Goal: Transaction & Acquisition: Subscribe to service/newsletter

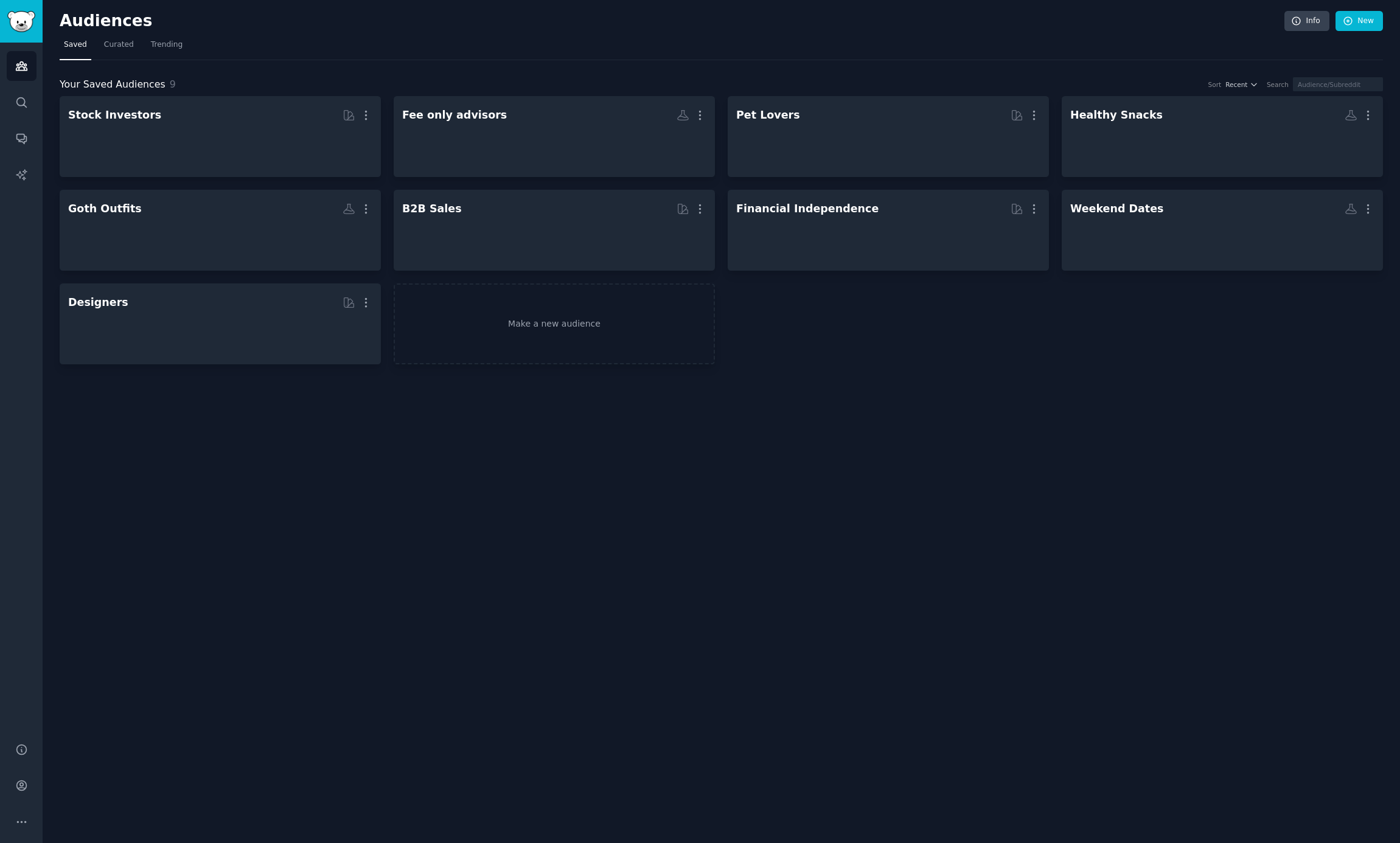
click at [245, 73] on div "Your Saved Audiences 9 Sort Recent Search Stock Investors More Fee only advisor…" at bounding box center [721, 213] width 1323 height 305
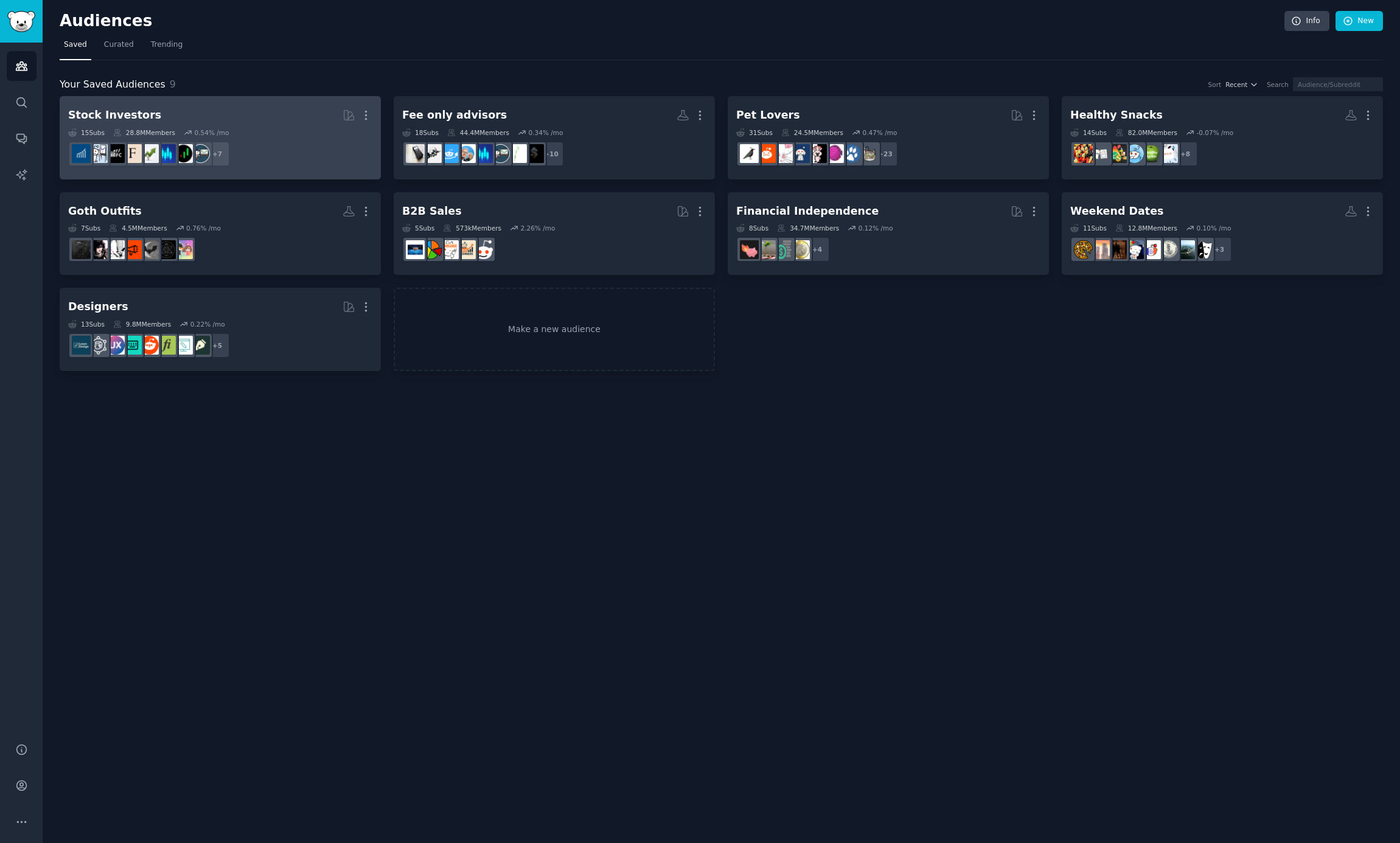
click at [214, 123] on h2 "Stock Investors More" at bounding box center [220, 114] width 304 height 21
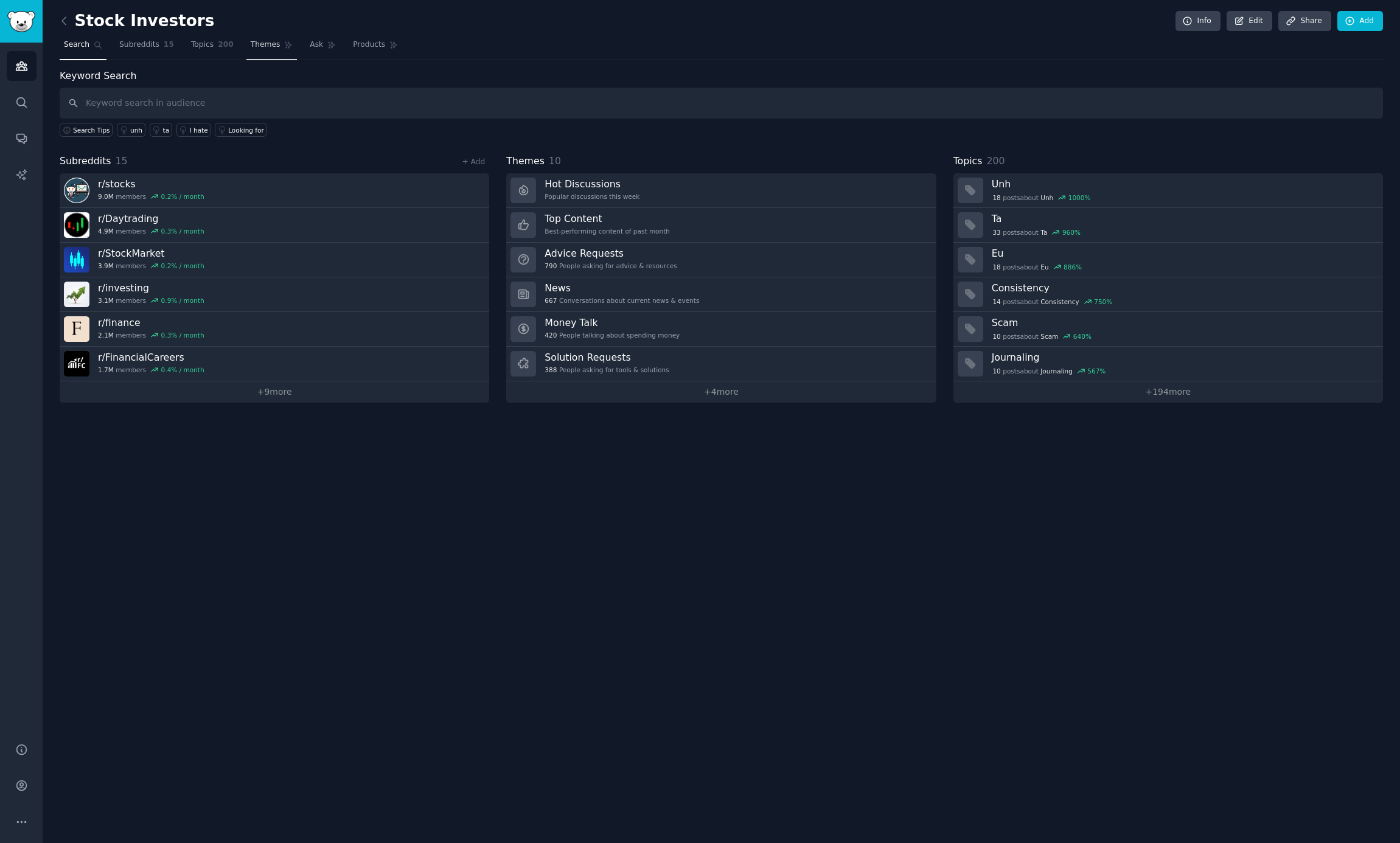
click at [246, 46] on link "Themes" at bounding box center [271, 48] width 51 height 25
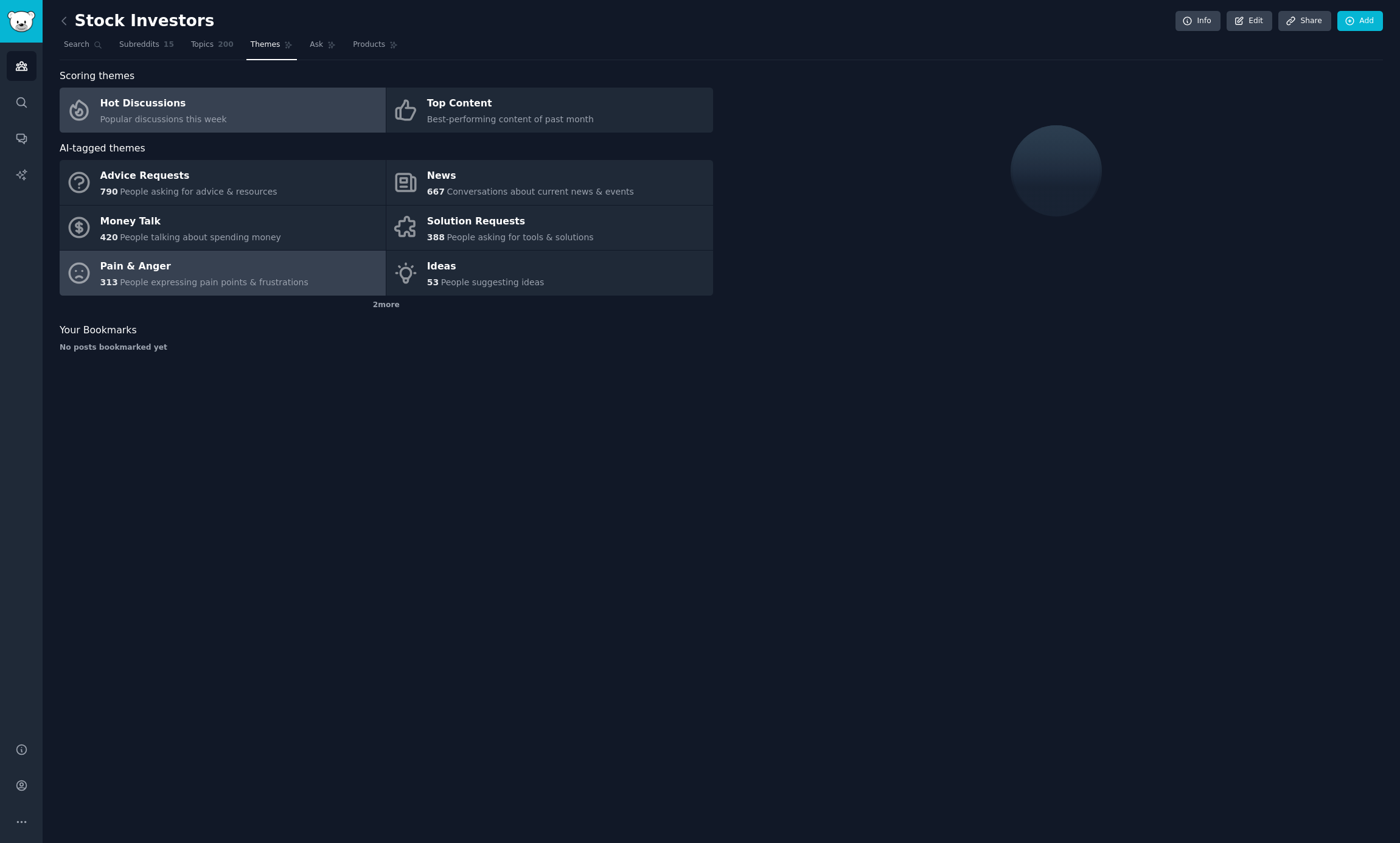
click at [190, 271] on div "Pain & Anger" at bounding box center [204, 267] width 208 height 20
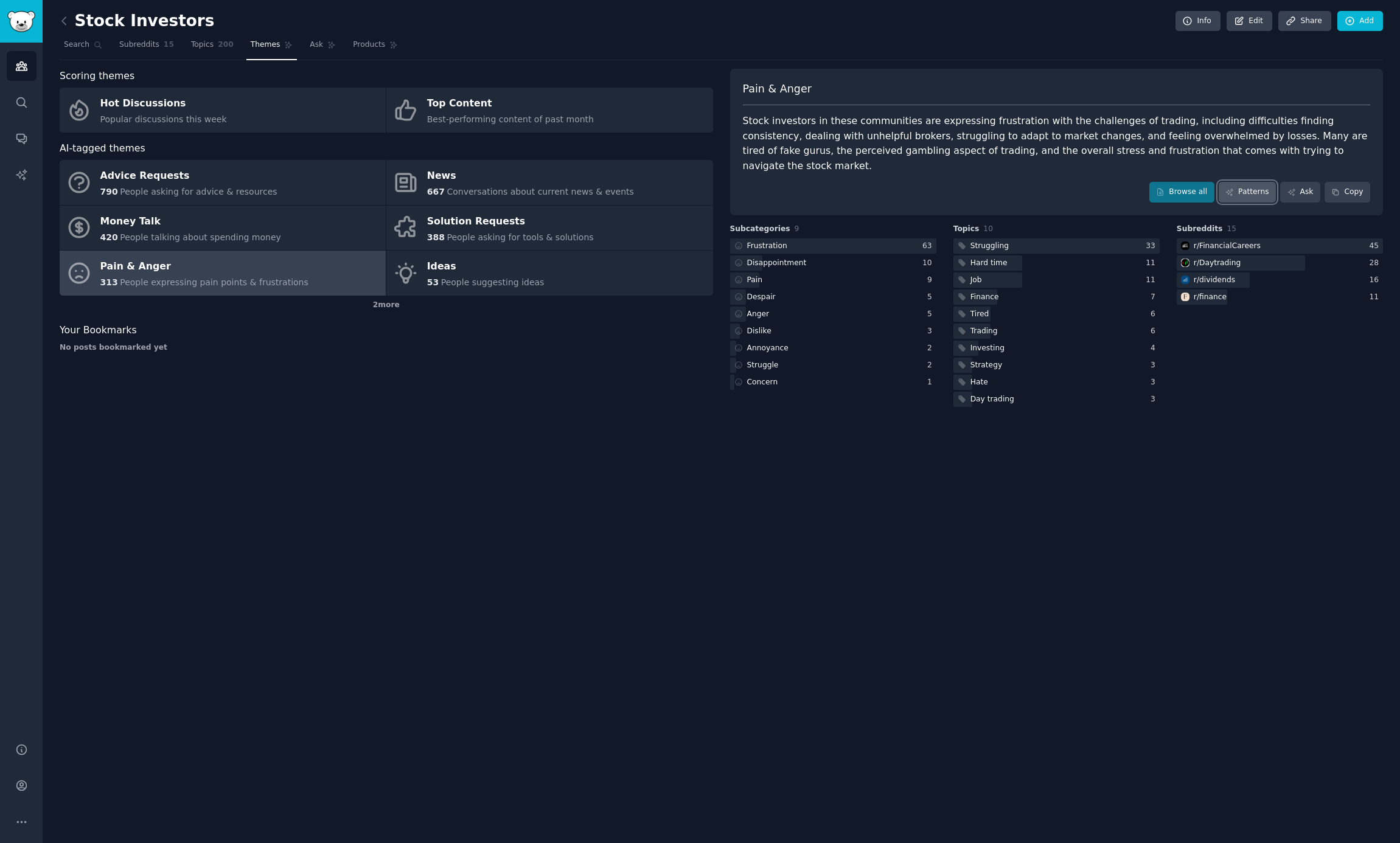
click at [1251, 182] on link "Patterns" at bounding box center [1246, 192] width 57 height 20
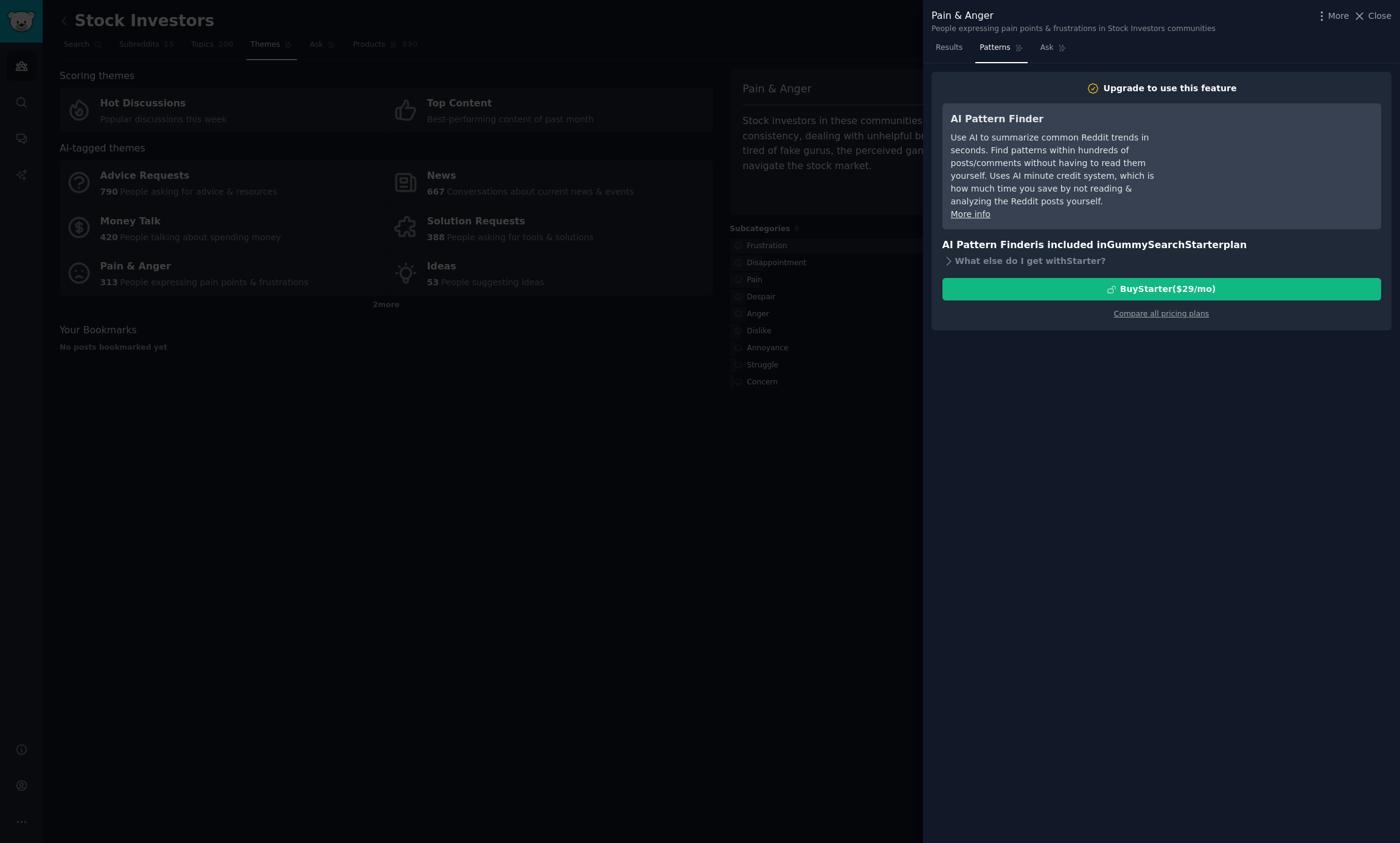
click at [893, 341] on div at bounding box center [700, 421] width 1400 height 843
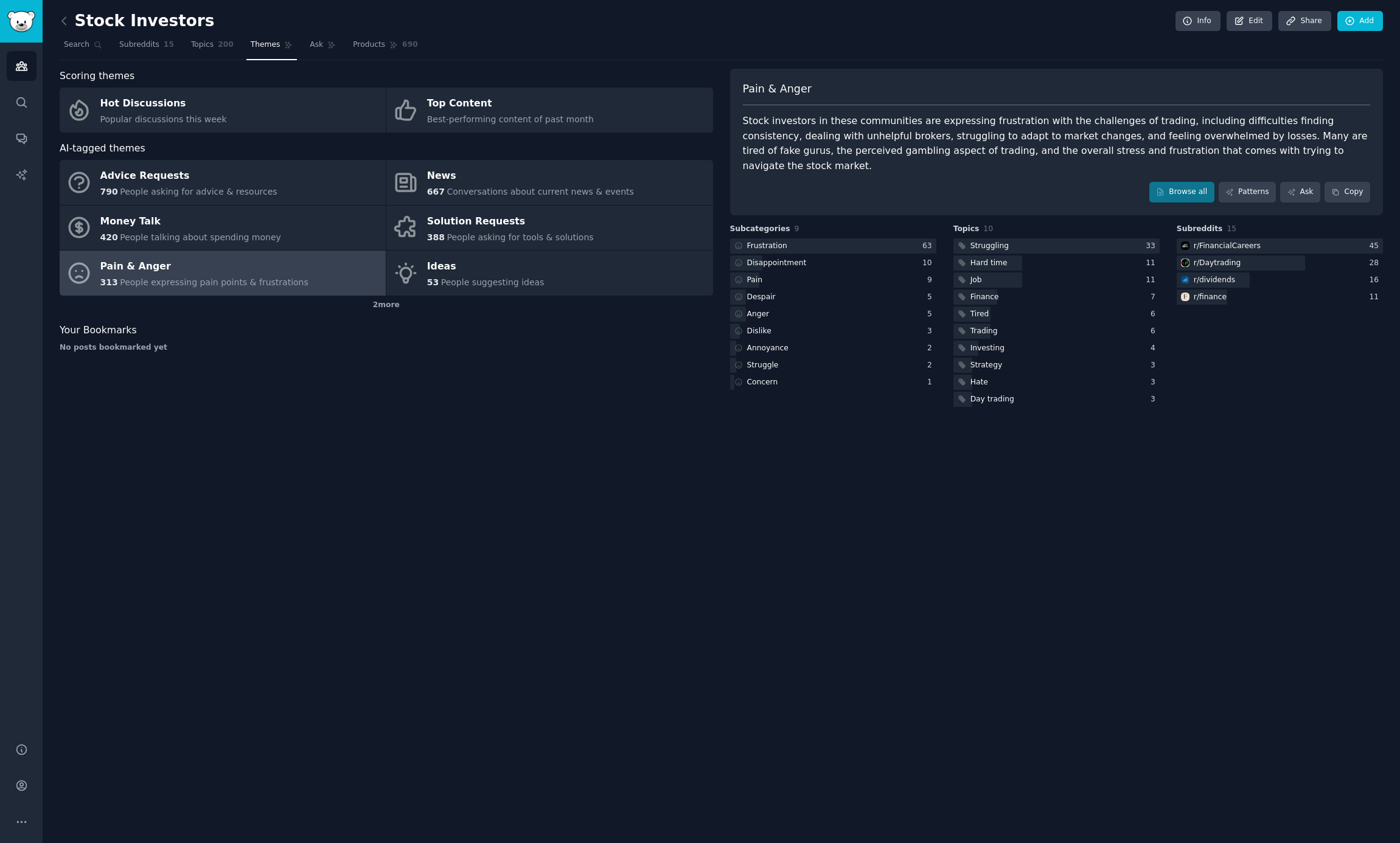
click at [859, 129] on div "Stock investors in these communities are expressing frustration with the challe…" at bounding box center [1056, 144] width 627 height 60
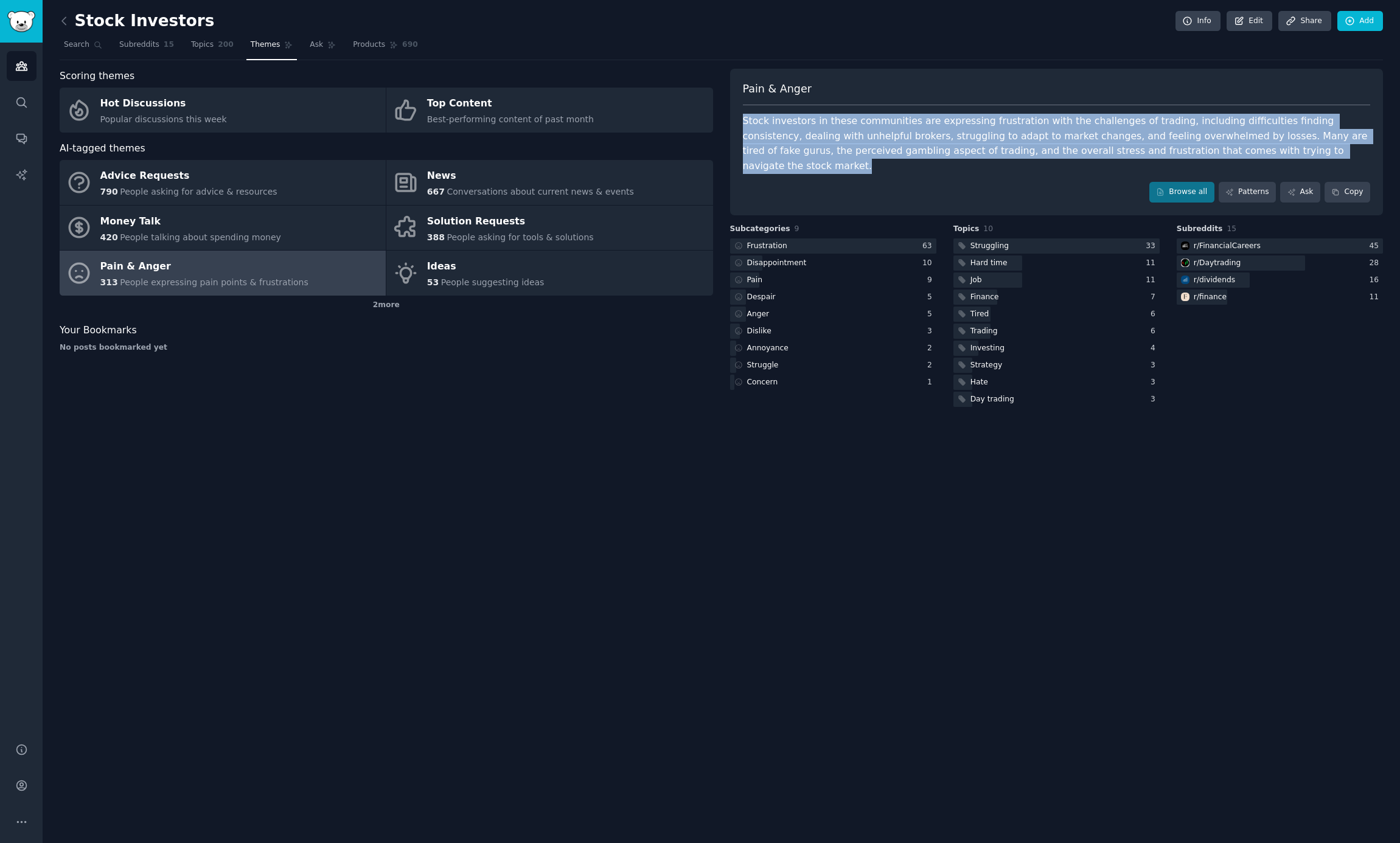
click at [859, 129] on div "Stock investors in these communities are expressing frustration with the challe…" at bounding box center [1056, 144] width 627 height 60
click at [898, 148] on div "Stock investors in these communities are expressing frustration with the challe…" at bounding box center [1056, 144] width 627 height 60
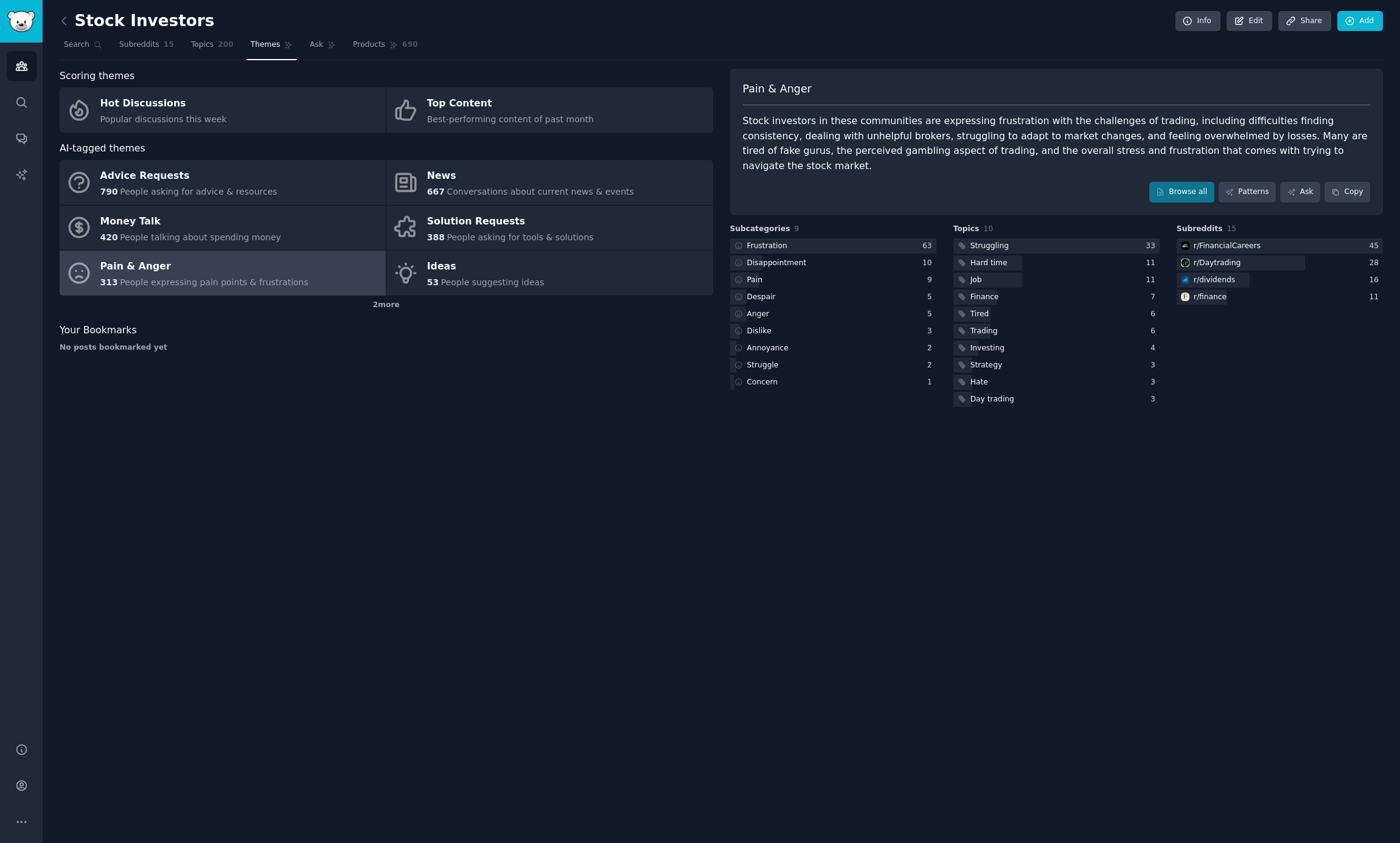
click at [494, 449] on div "Stock Investors Info Edit Share Add Search Subreddits 15 Topics 200 Themes Ask …" at bounding box center [721, 421] width 1357 height 843
click at [210, 279] on span "People expressing pain points & frustrations" at bounding box center [214, 282] width 188 height 9
click at [1179, 182] on link "Browse all" at bounding box center [1181, 192] width 65 height 20
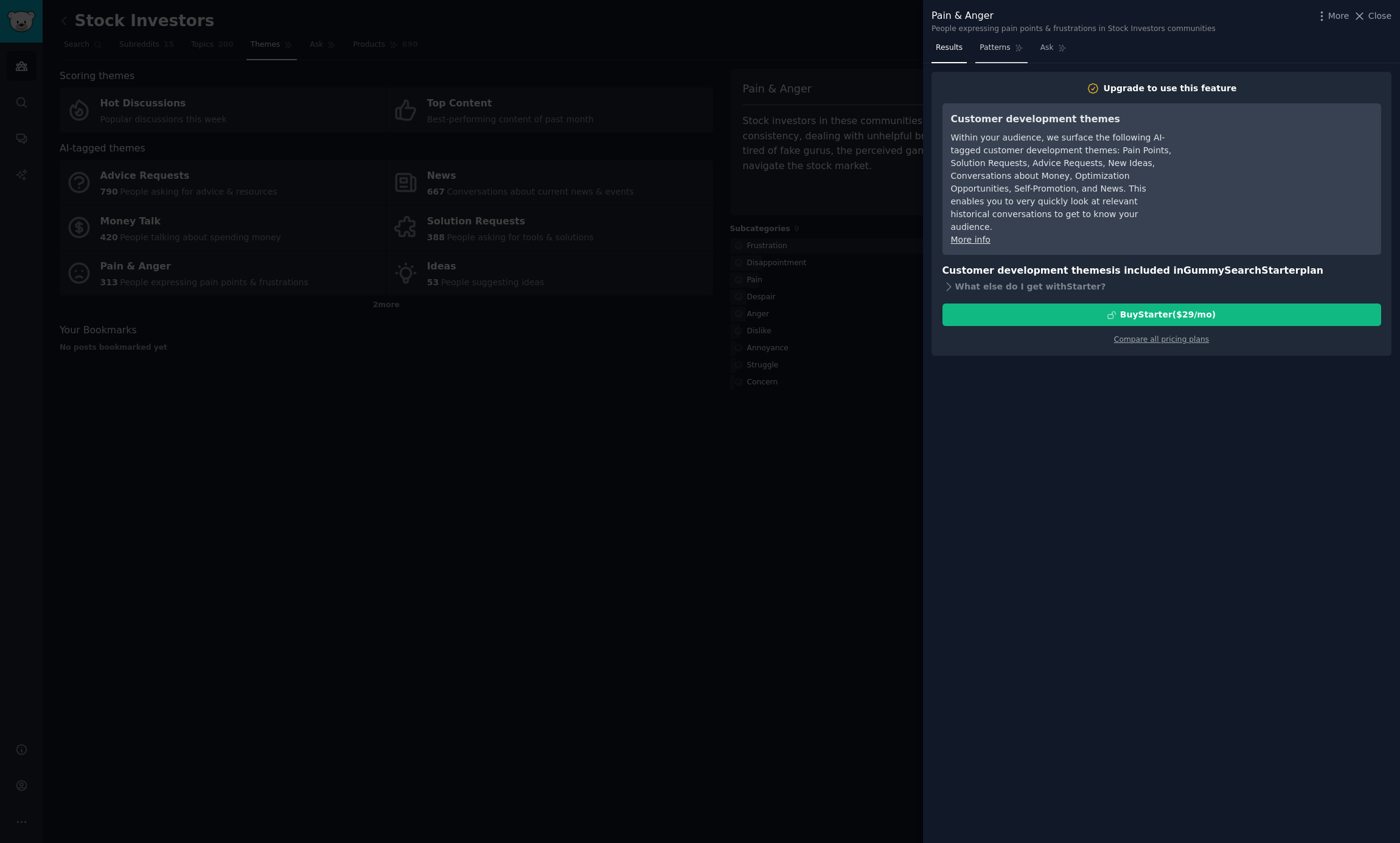
click at [991, 46] on span "Patterns" at bounding box center [995, 48] width 31 height 11
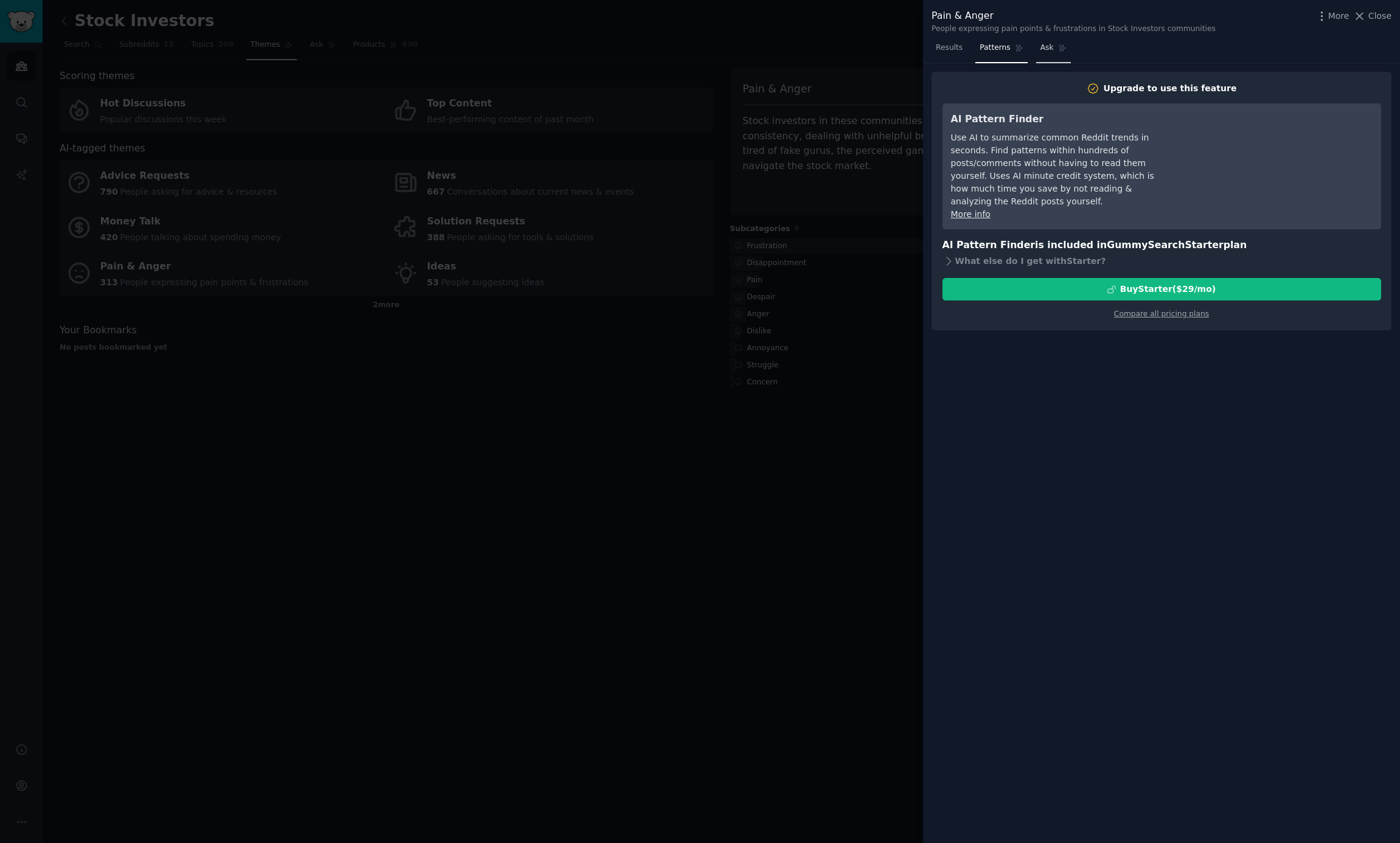
click at [1047, 56] on link "Ask" at bounding box center [1053, 51] width 35 height 25
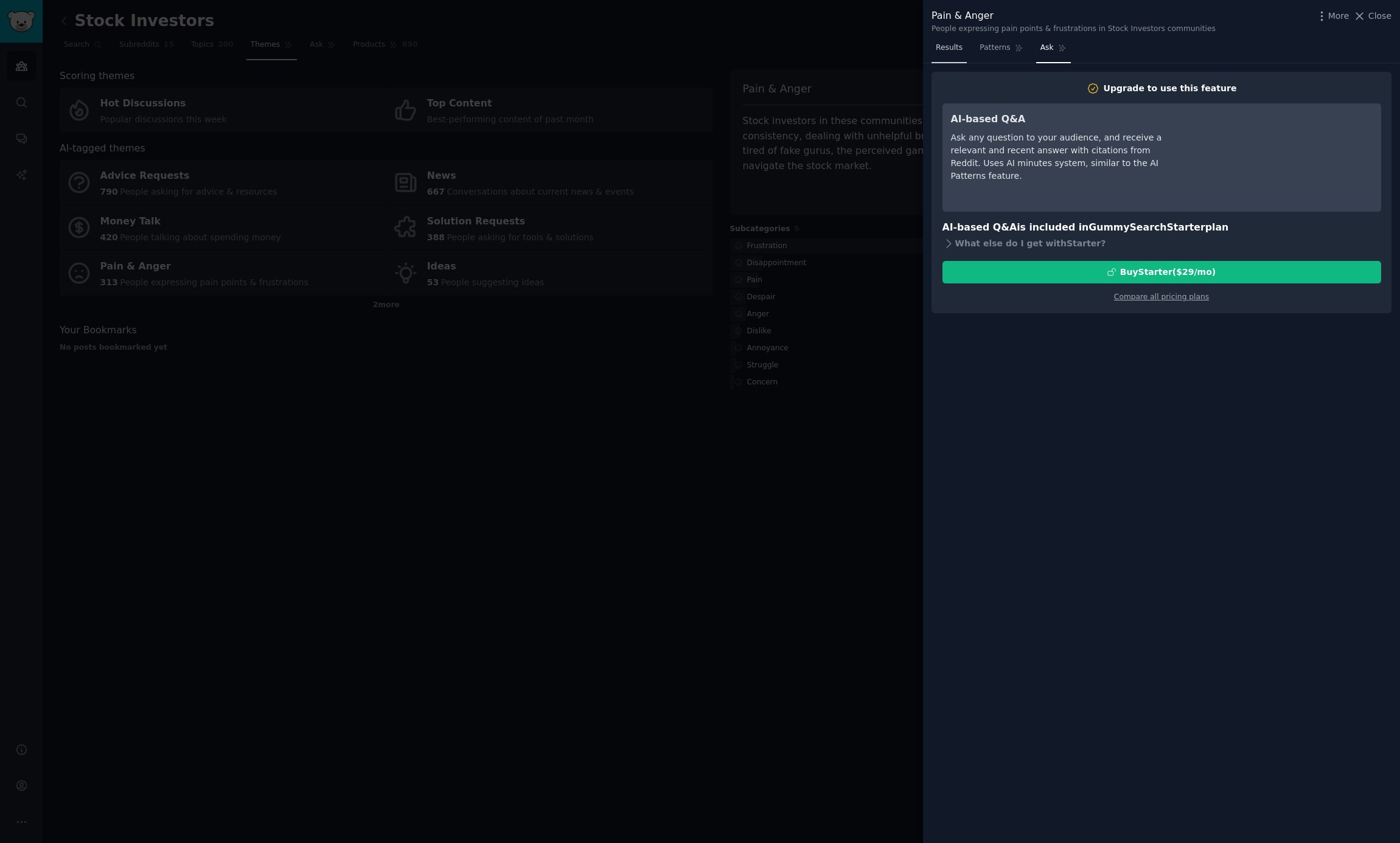
click at [947, 56] on link "Results" at bounding box center [948, 51] width 35 height 25
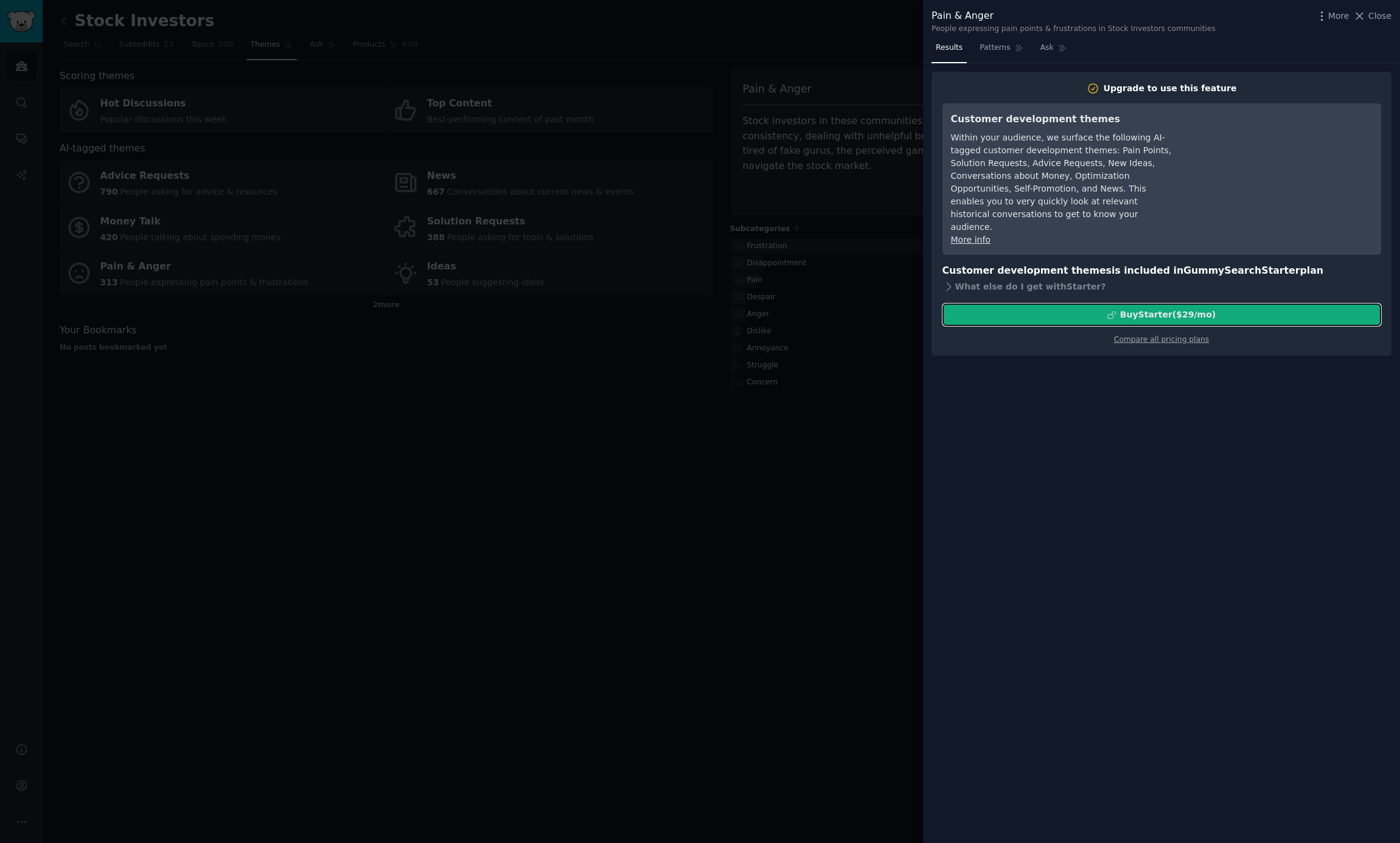
click at [1175, 308] on div "Buy Starter ($ 29 /mo )" at bounding box center [1168, 314] width 96 height 13
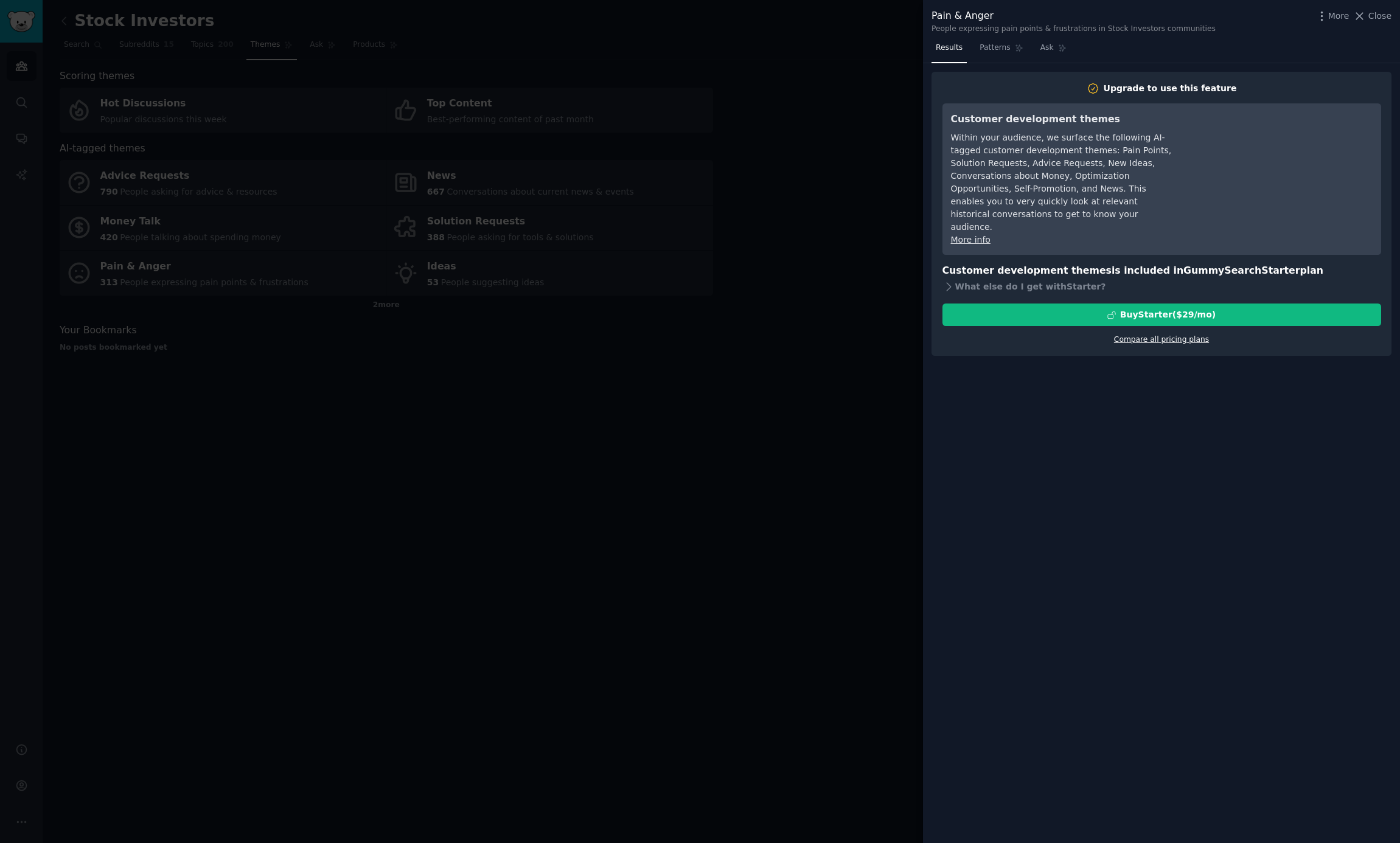
click at [1166, 335] on link "Compare all pricing plans" at bounding box center [1161, 339] width 95 height 9
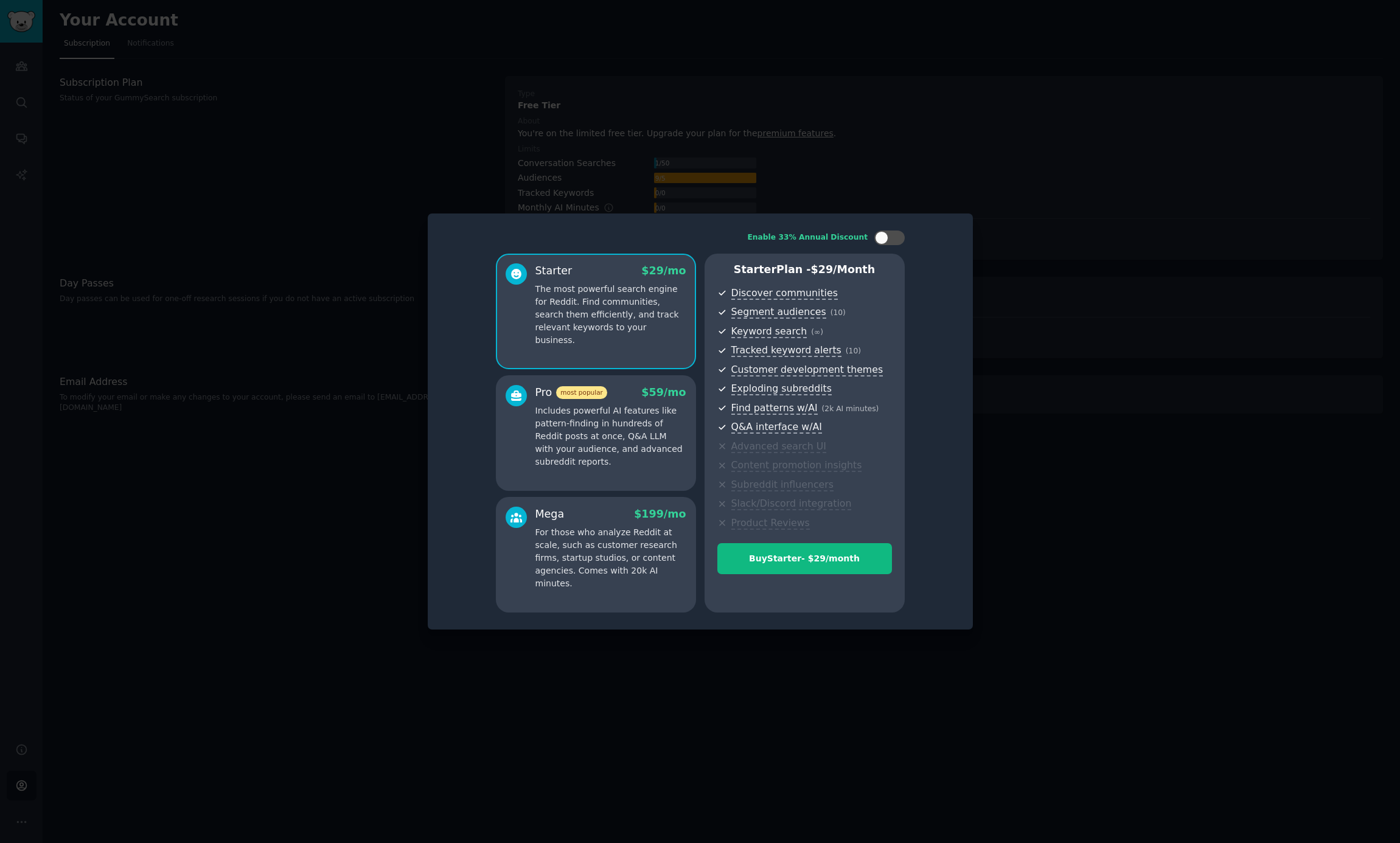
click at [582, 460] on p "Includes powerful AI features like pattern-finding in hundreds of Reddit posts …" at bounding box center [610, 436] width 151 height 64
click at [651, 343] on div "Starter $ 29 /mo The most powerful search engine for Reddit. Find communities, …" at bounding box center [595, 311] width 200 height 115
click at [643, 424] on p "Includes powerful AI features like pattern-finding in hundreds of Reddit posts …" at bounding box center [610, 436] width 151 height 64
click at [654, 317] on p "The most powerful search engine for Reddit. Find communities, search them effic…" at bounding box center [610, 314] width 151 height 64
click at [641, 424] on p "Includes powerful AI features like pattern-finding in hundreds of Reddit posts …" at bounding box center [610, 436] width 151 height 64
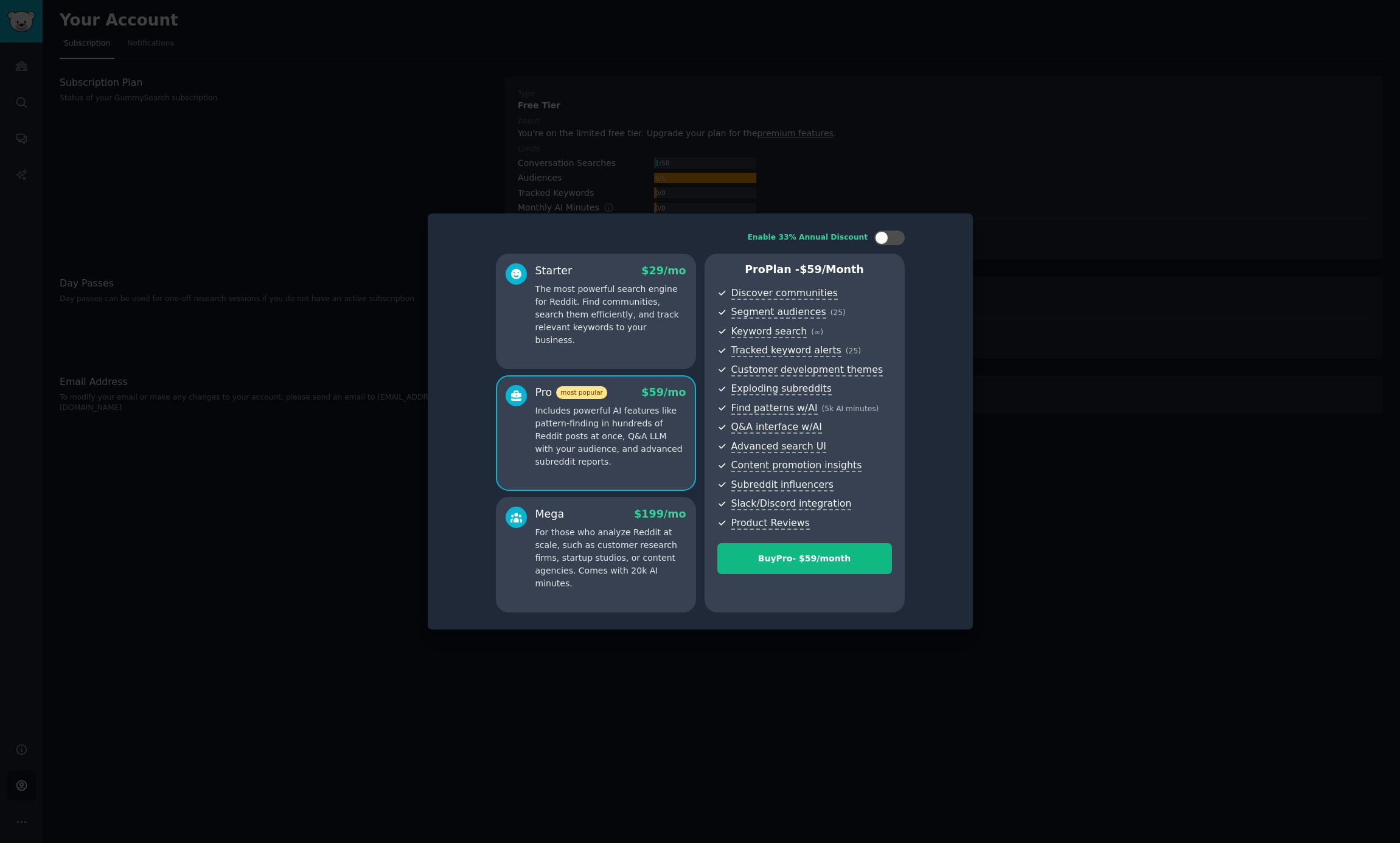
click at [639, 332] on p "The most powerful search engine for Reddit. Find communities, search them effic…" at bounding box center [610, 314] width 151 height 64
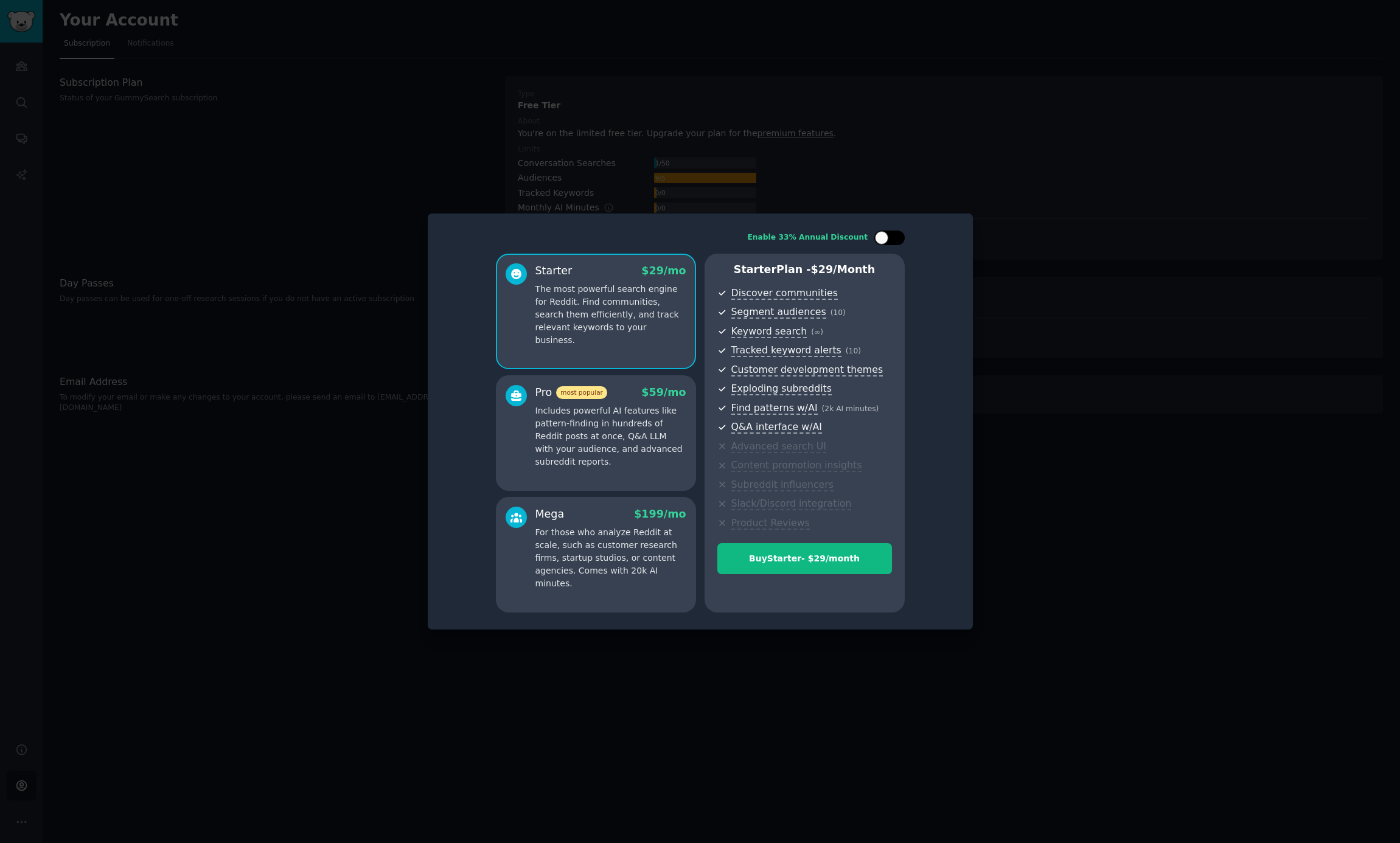
click at [875, 241] on div at bounding box center [881, 238] width 13 height 13
click at [891, 239] on div at bounding box center [896, 238] width 13 height 13
click at [891, 239] on div at bounding box center [889, 238] width 31 height 15
checkbox input "true"
click at [678, 426] on p "Includes powerful AI features like pattern-finding in hundreds of Reddit posts …" at bounding box center [610, 436] width 151 height 64
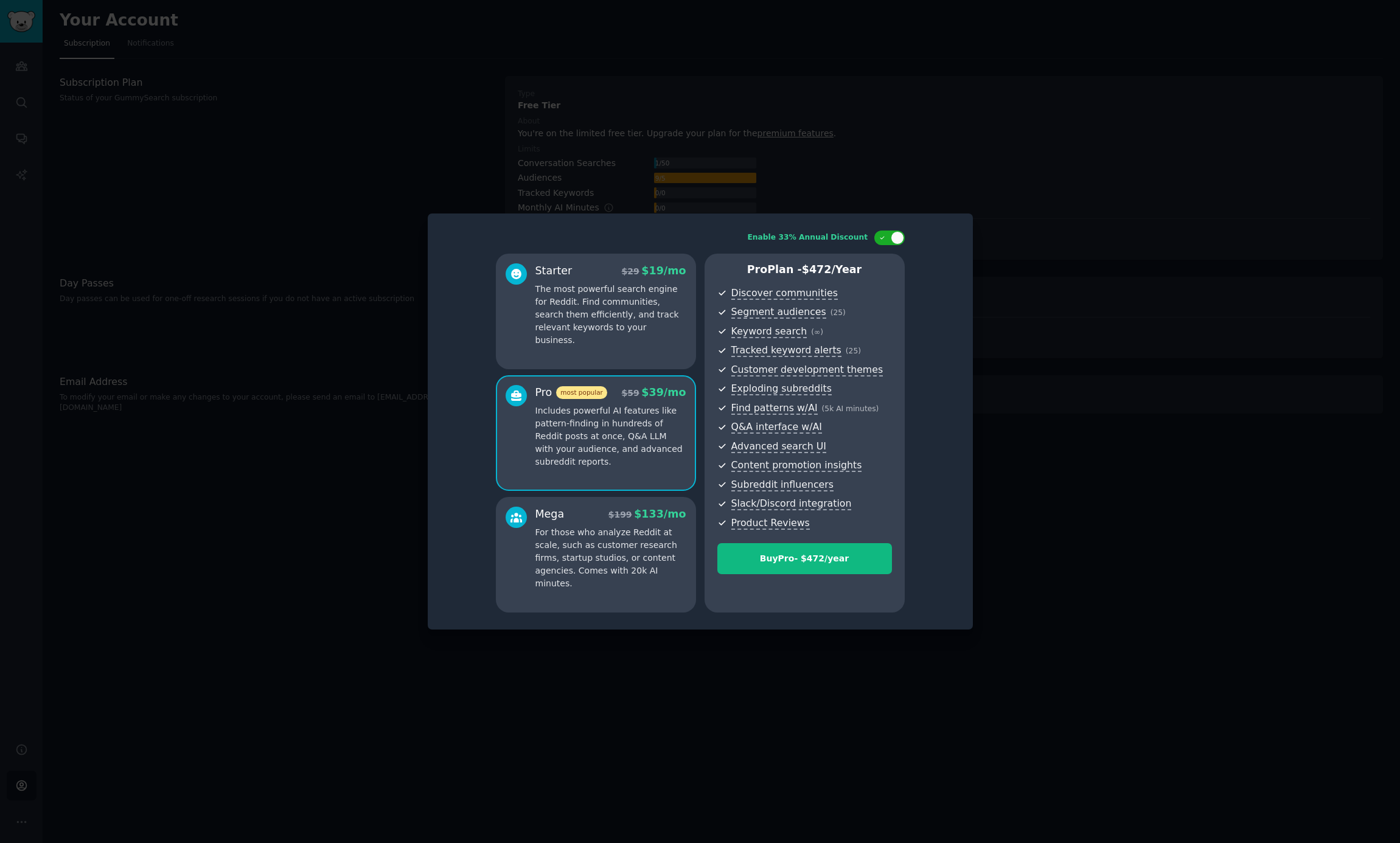
click at [644, 561] on p "For those who analyze Reddit at scale, such as customer research firms, startup…" at bounding box center [610, 558] width 151 height 64
click at [626, 455] on p "Includes powerful AI features like pattern-finding in hundreds of Reddit posts …" at bounding box center [610, 436] width 151 height 64
click at [622, 337] on div "Starter $ 29 $ 19 /mo The most powerful search engine for Reddit. Find communit…" at bounding box center [595, 311] width 200 height 115
click at [1065, 387] on div at bounding box center [700, 421] width 1400 height 843
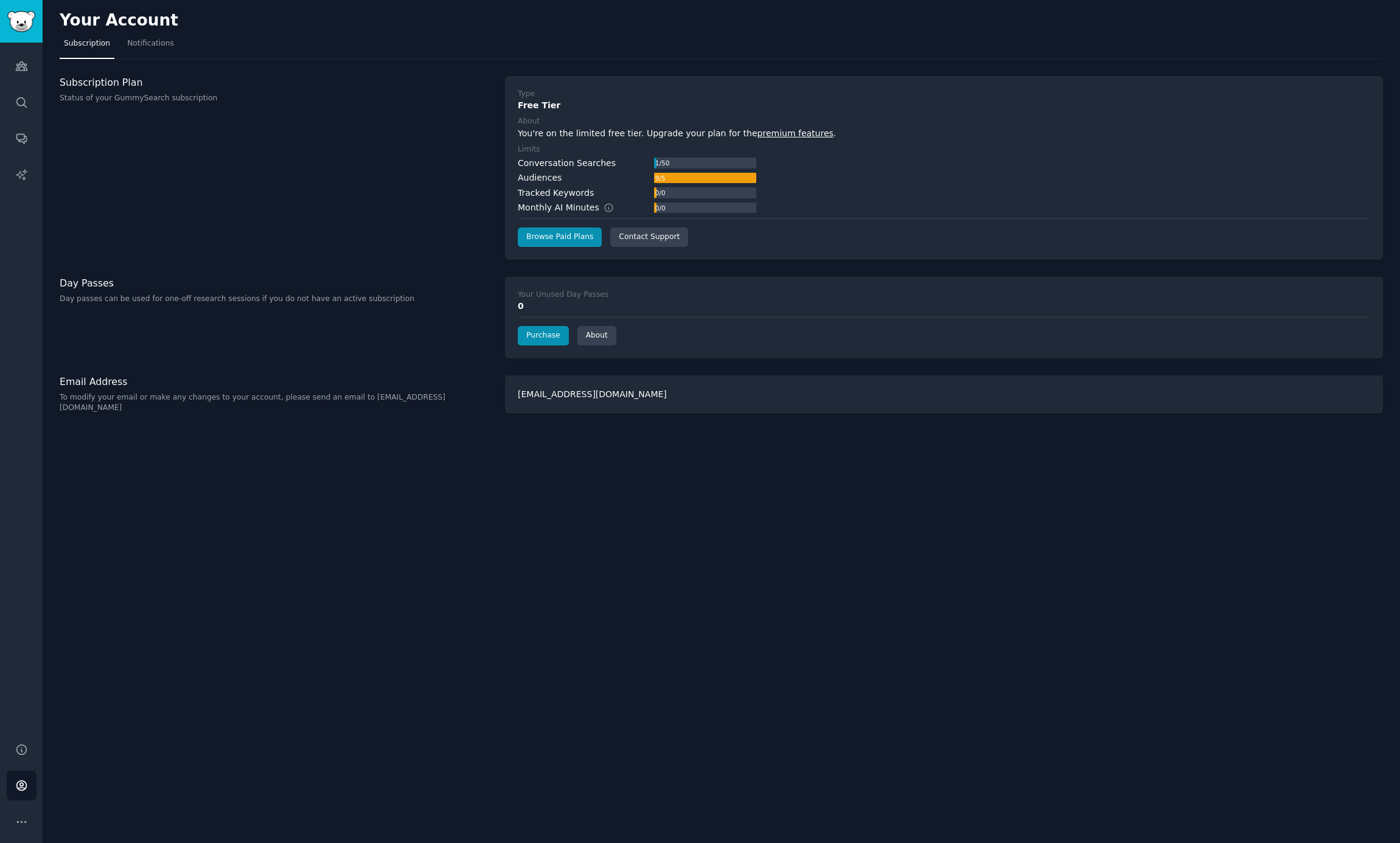
click at [560, 445] on div "Your Account Subscription Notifications Subscription Plan Status of your GummyS…" at bounding box center [721, 421] width 1357 height 843
click at [240, 186] on div "Subscription Plan Status of your GummySearch subscription" at bounding box center [275, 168] width 432 height 183
click at [313, 586] on div "Your Account Subscription Notifications Subscription Plan Status of your GummyS…" at bounding box center [721, 421] width 1357 height 843
